Goal: Task Accomplishment & Management: Manage account settings

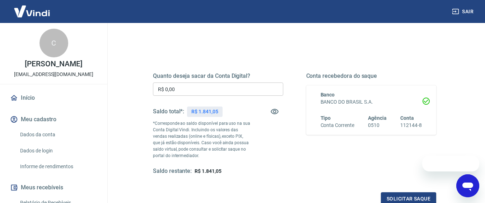
click at [199, 85] on input "R$ 0,00" at bounding box center [218, 89] width 130 height 13
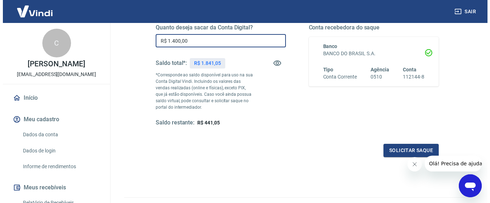
scroll to position [144, 0]
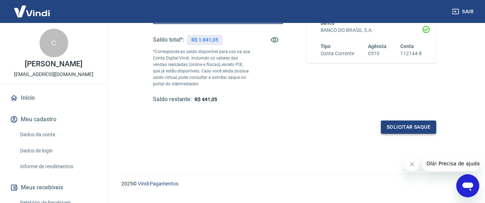
type input "R$ 1.400,00"
click at [423, 130] on button "Solicitar saque" at bounding box center [408, 127] width 55 height 13
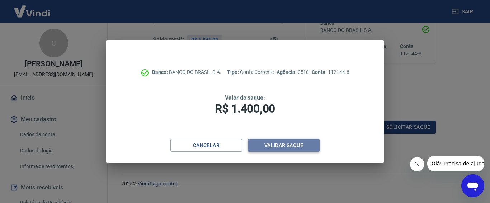
click at [284, 148] on button "Validar saque" at bounding box center [284, 145] width 72 height 13
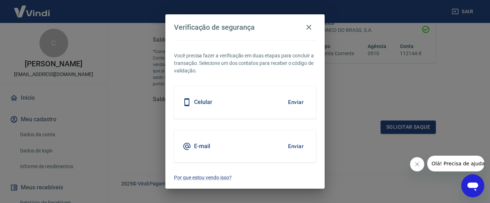
click at [296, 99] on button "Enviar" at bounding box center [295, 102] width 23 height 15
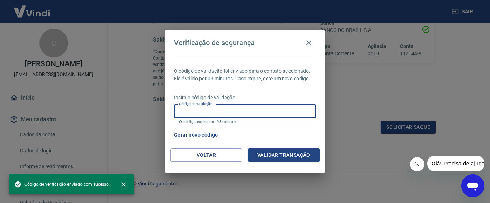
click at [215, 112] on input "Código de validação" at bounding box center [245, 110] width 142 height 13
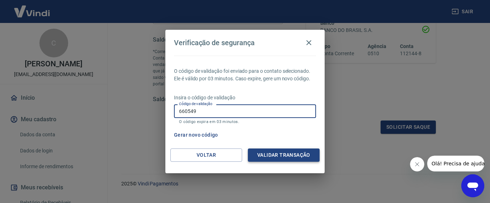
type input "660549"
click at [294, 149] on button "Validar transação" at bounding box center [284, 155] width 72 height 13
